Goal: Transaction & Acquisition: Obtain resource

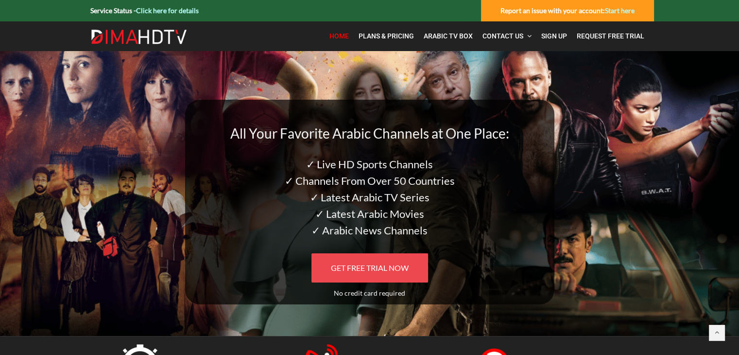
click at [371, 269] on span "GET FREE TRIAL NOW" at bounding box center [370, 267] width 78 height 9
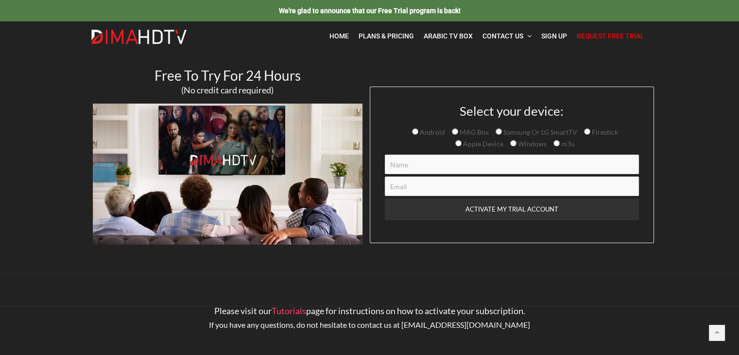
click at [418, 131] on input "Android" at bounding box center [415, 131] width 6 height 6
radio input "true"
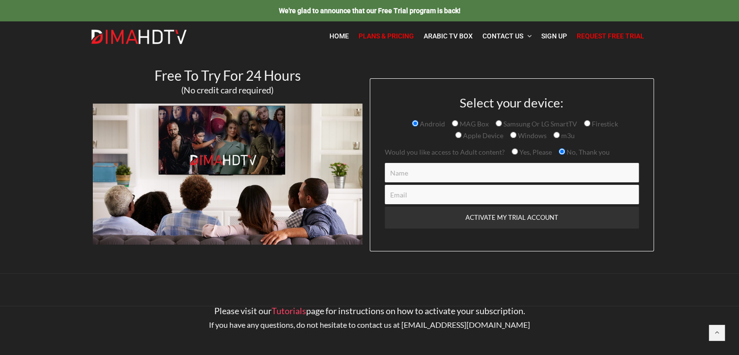
click at [388, 35] on span "Plans & Pricing" at bounding box center [386, 36] width 55 height 8
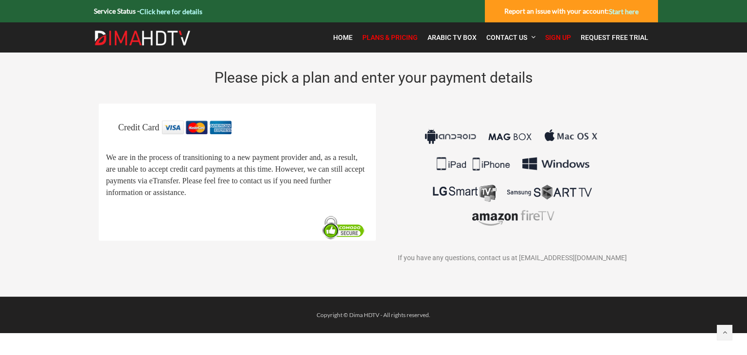
click at [217, 158] on span "We are in the process of transitioning to a new payment provider and, as a resu…" at bounding box center [235, 175] width 259 height 43
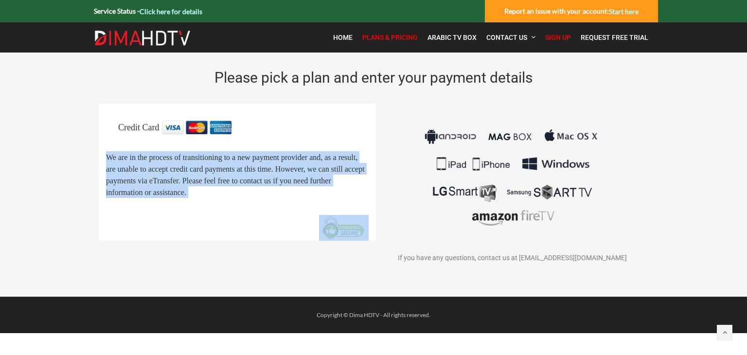
click at [217, 158] on span "We are in the process of transitioning to a new payment provider and, as a resu…" at bounding box center [235, 175] width 259 height 43
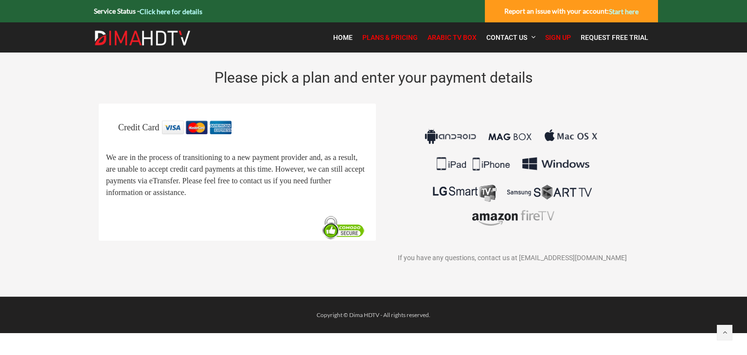
click at [443, 45] on link "Arabic TV Box" at bounding box center [451, 37] width 59 height 20
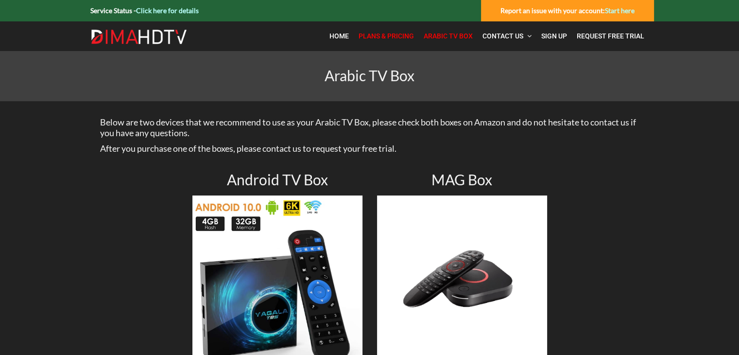
click at [390, 33] on span "Plans & Pricing" at bounding box center [386, 36] width 55 height 8
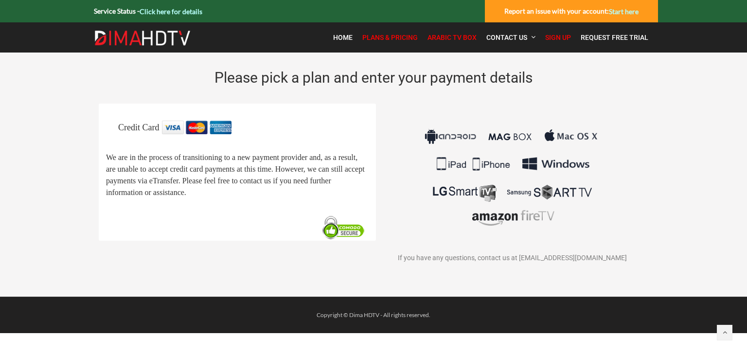
click at [455, 37] on span "Arabic TV Box" at bounding box center [451, 38] width 49 height 8
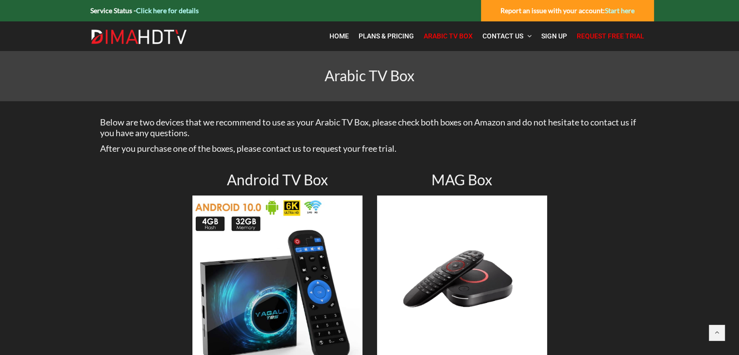
click at [600, 40] on link "Request Free Trial" at bounding box center [610, 36] width 77 height 20
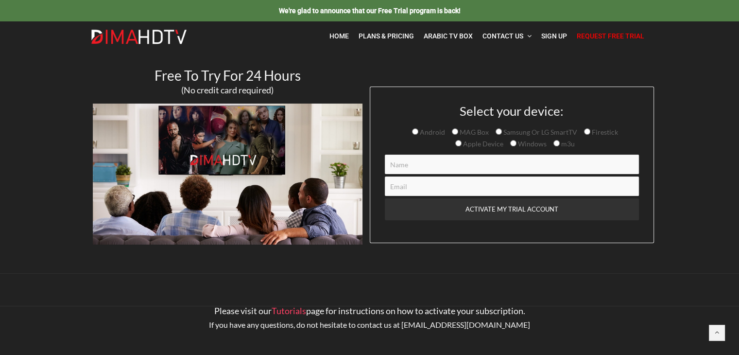
click at [418, 130] on input "Android" at bounding box center [415, 131] width 6 height 6
radio input "true"
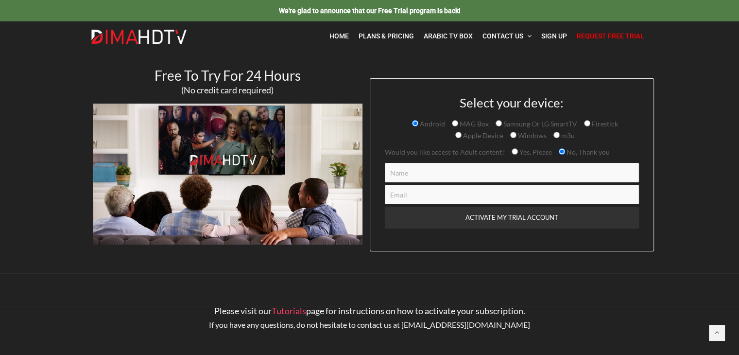
click at [546, 181] on input "Contact form" at bounding box center [512, 172] width 254 height 19
type input "Karim"
click at [539, 199] on input "Contact form" at bounding box center [512, 194] width 254 height 19
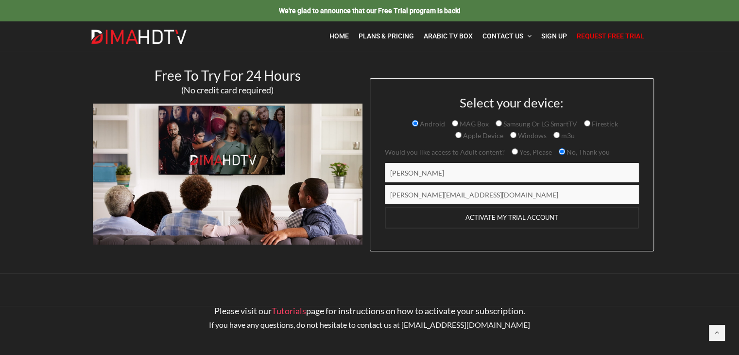
type input "soliman.karimab@gmail.com"
click at [533, 218] on input "ACTIVATE MY TRIAL ACCOUNT" at bounding box center [512, 218] width 254 height 22
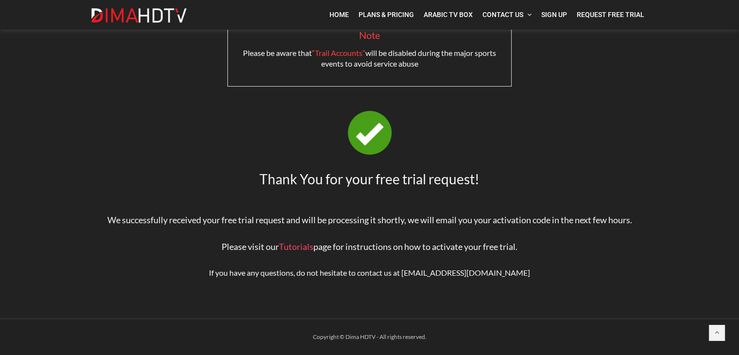
scroll to position [55, 0]
click at [389, 220] on span "We successfully received your free trial request and will be processing it shor…" at bounding box center [369, 220] width 525 height 11
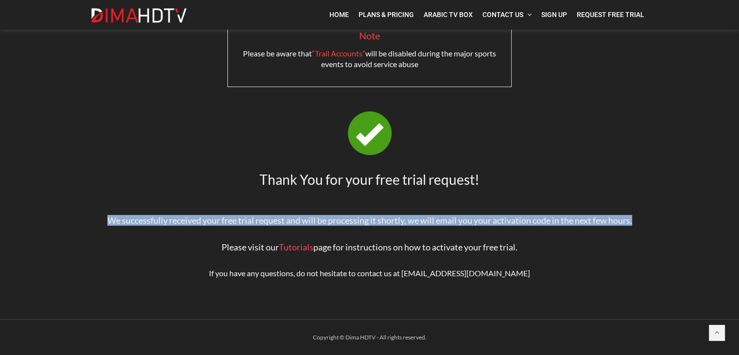
click at [389, 220] on span "We successfully received your free trial request and will be processing it shor…" at bounding box center [369, 220] width 525 height 11
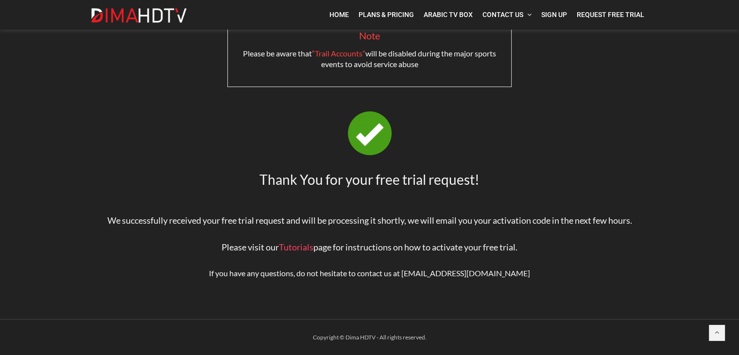
click at [389, 220] on span "We successfully received your free trial request and will be processing it shor…" at bounding box center [369, 220] width 525 height 11
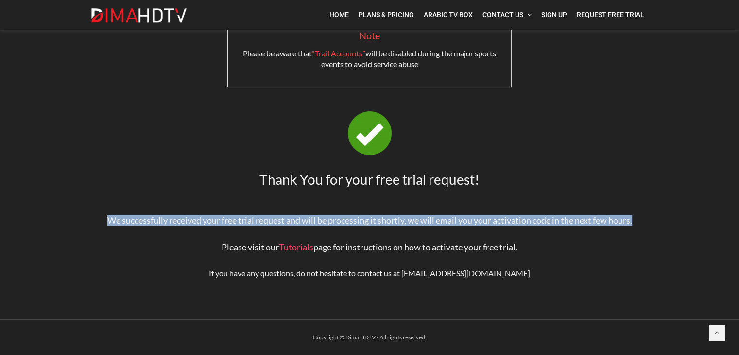
click at [389, 220] on span "We successfully received your free trial request and will be processing it shor…" at bounding box center [369, 220] width 525 height 11
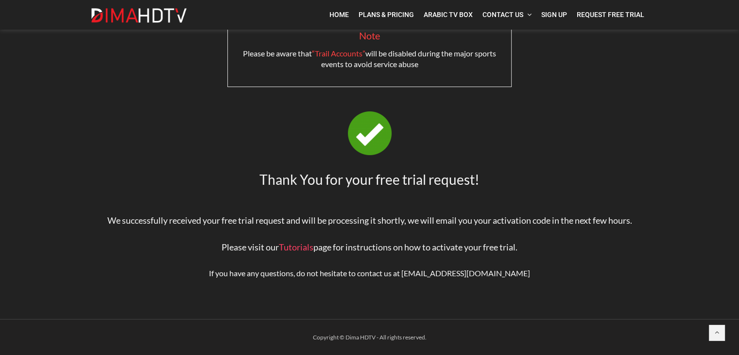
click at [397, 245] on span "Please visit our Tutorials page for instructions on how to activate your free t…" at bounding box center [370, 247] width 296 height 11
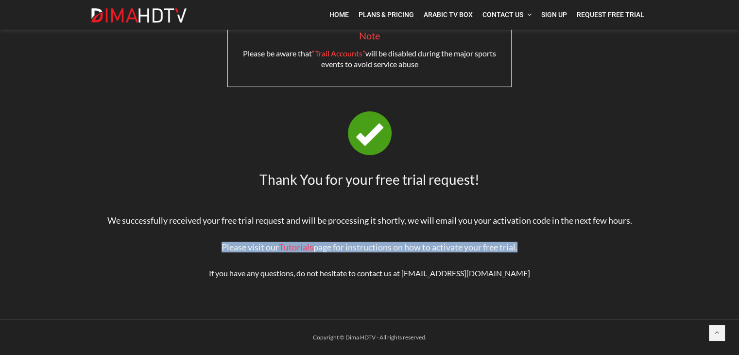
click at [397, 245] on span "Please visit our Tutorials page for instructions on how to activate your free t…" at bounding box center [370, 247] width 296 height 11
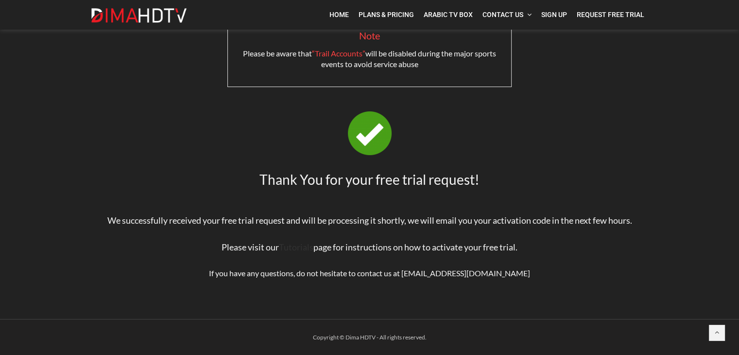
click at [302, 248] on link "Tutorials" at bounding box center [296, 247] width 35 height 11
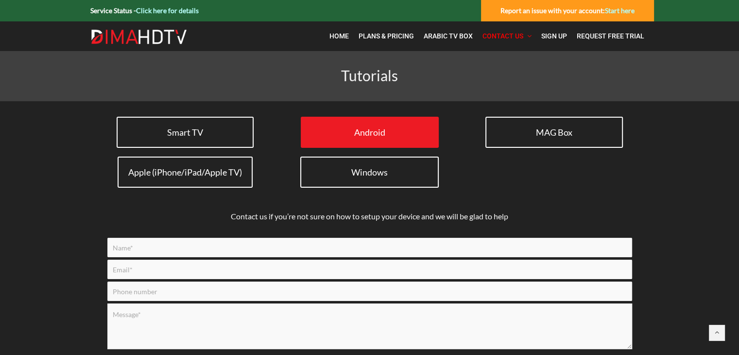
click at [382, 130] on span "Android" at bounding box center [369, 132] width 31 height 11
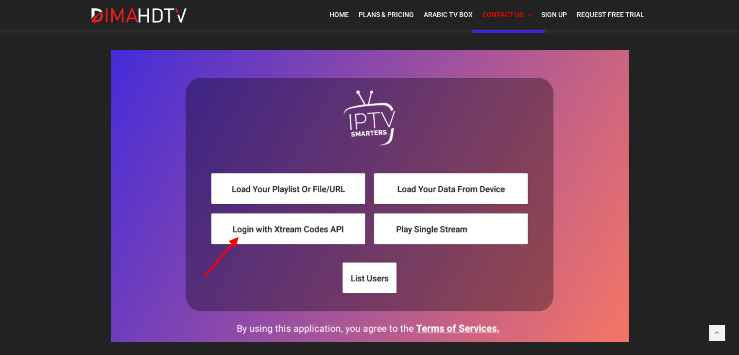
scroll to position [148, 0]
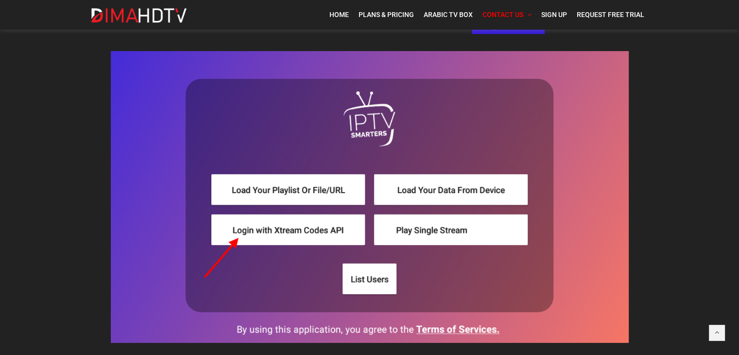
click at [315, 233] on img at bounding box center [370, 197] width 518 height 292
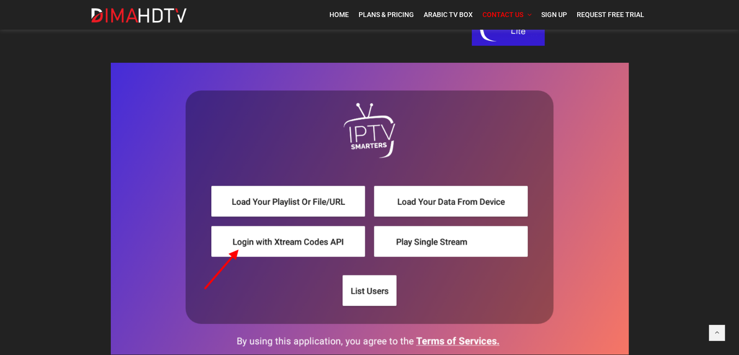
scroll to position [0, 0]
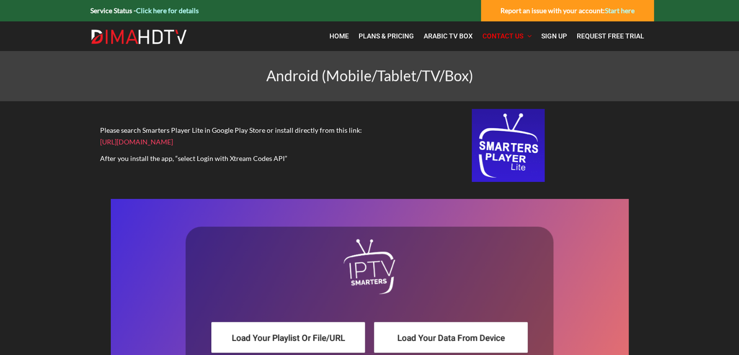
click at [314, 229] on img at bounding box center [370, 345] width 518 height 292
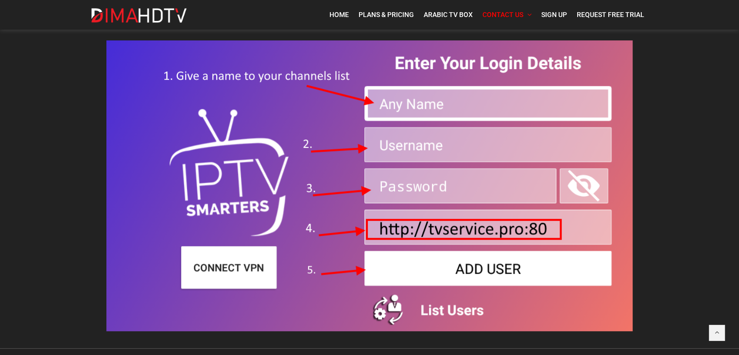
scroll to position [468, 0]
click at [375, 17] on span "Plans & Pricing" at bounding box center [386, 15] width 55 height 8
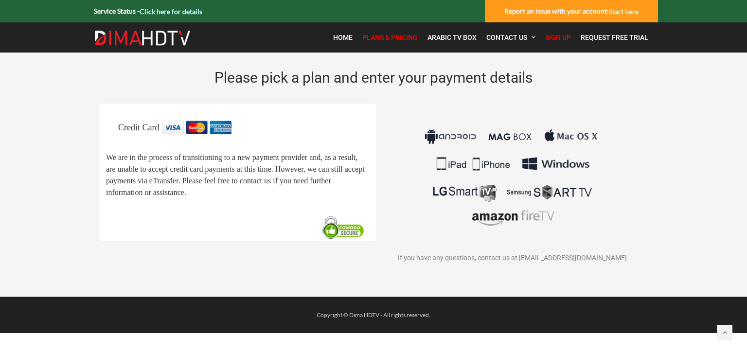
click at [345, 196] on p "We are in the process of transitioning to a new payment provider and, as a resu…" at bounding box center [237, 174] width 262 height 47
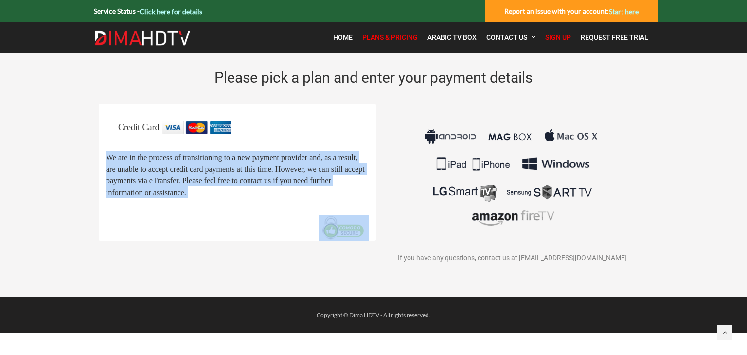
click at [345, 196] on p "We are in the process of transitioning to a new payment provider and, as a resu…" at bounding box center [237, 174] width 262 height 47
click at [521, 144] on img at bounding box center [511, 178] width 181 height 114
click at [341, 34] on span "Home" at bounding box center [342, 38] width 19 height 8
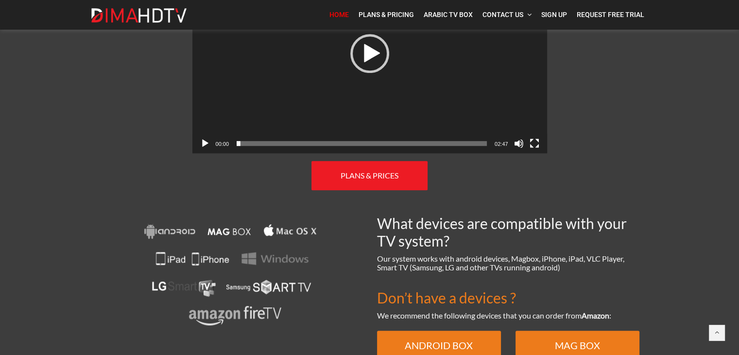
scroll to position [548, 0]
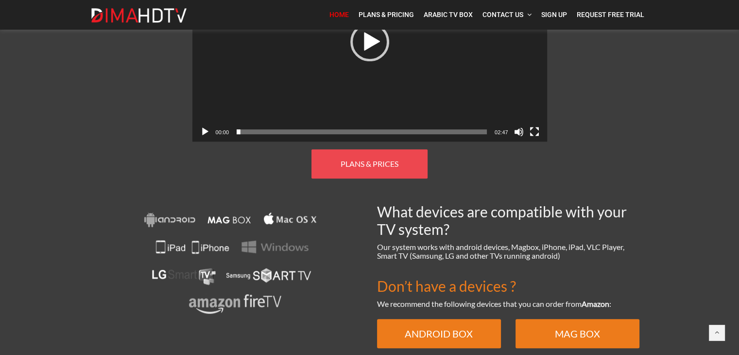
click at [377, 149] on link "PLANS & PRICES" at bounding box center [370, 163] width 116 height 29
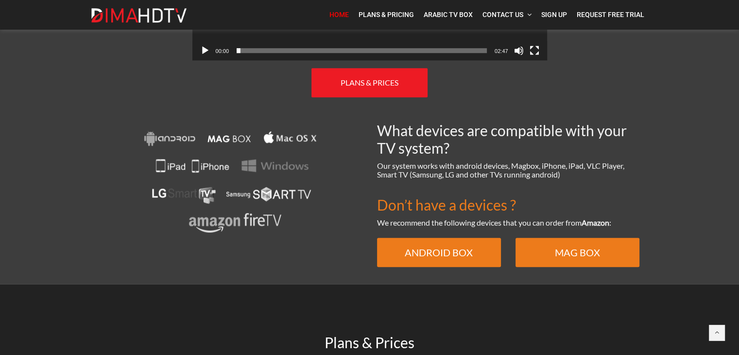
scroll to position [623, 0]
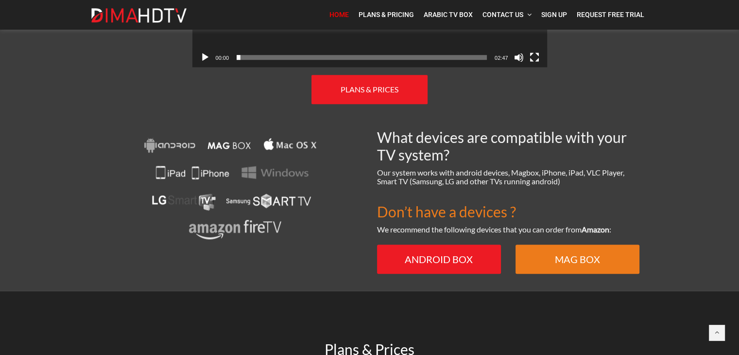
click at [465, 253] on span "ANDROID BOX" at bounding box center [439, 259] width 68 height 12
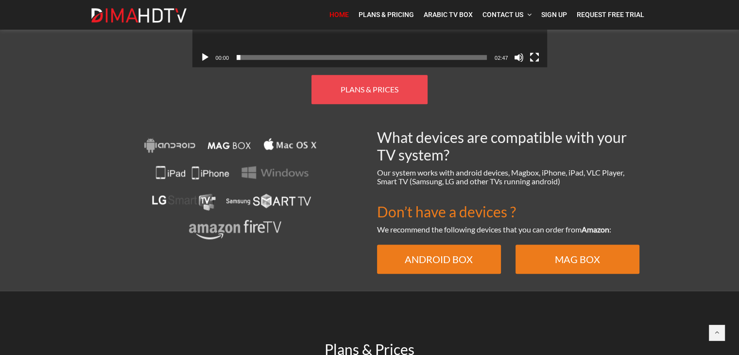
click at [391, 94] on link "PLANS & PRICES" at bounding box center [370, 89] width 116 height 29
